Goal: Task Accomplishment & Management: Manage account settings

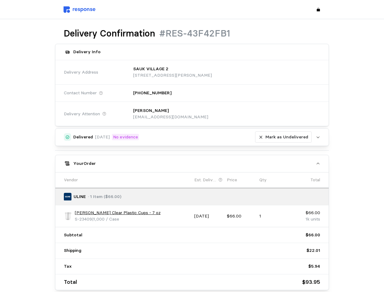
click at [192, 146] on div "Delivered [DATE] No evidence Mark as Undelivered Upload Mark as Undelivered You…" at bounding box center [192, 209] width 275 height 162
click at [212, 72] on p "[STREET_ADDRESS][PERSON_NAME]" at bounding box center [172, 75] width 79 height 7
click at [225, 114] on div "[PERSON_NAME] [EMAIL_ADDRESS][DOMAIN_NAME]" at bounding box center [224, 114] width 191 height 22
click at [192, 137] on div "Delivered [DATE] No evidence [PERSON_NAME] as Undelivered" at bounding box center [192, 138] width 239 height 12
click at [285, 137] on p "Mark as Undelivered" at bounding box center [287, 137] width 43 height 7
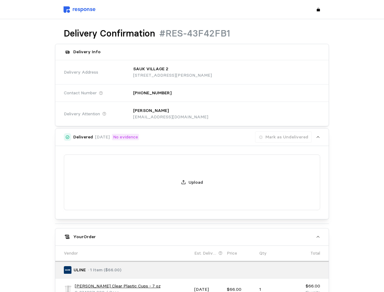
click at [192, 164] on div "Upload" at bounding box center [192, 183] width 257 height 56
click at [68, 216] on div "Upload" at bounding box center [192, 182] width 274 height 73
click at [113, 213] on div "Upload" at bounding box center [192, 182] width 274 height 73
